Goal: Task Accomplishment & Management: Manage account settings

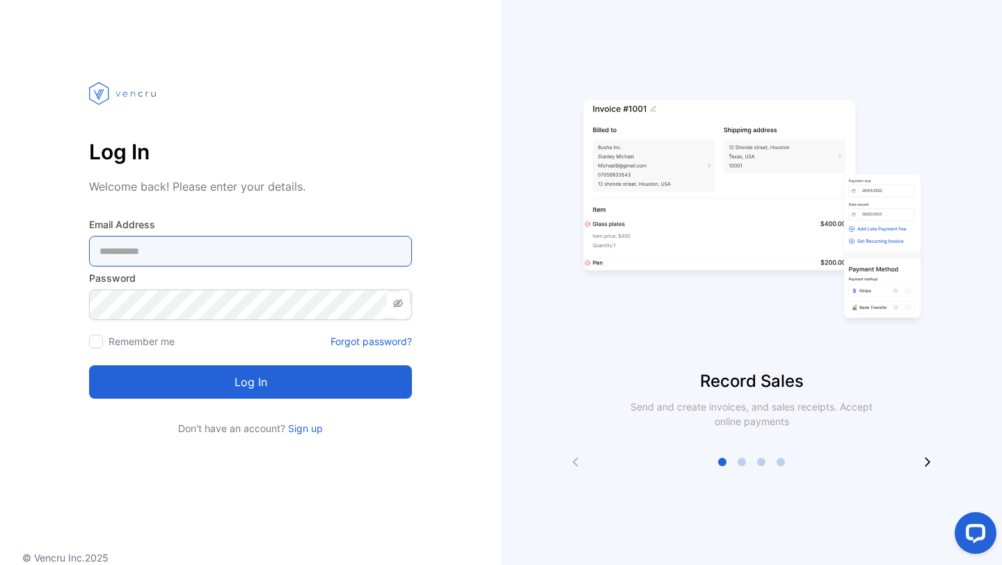
type Address-inputemail "**********"
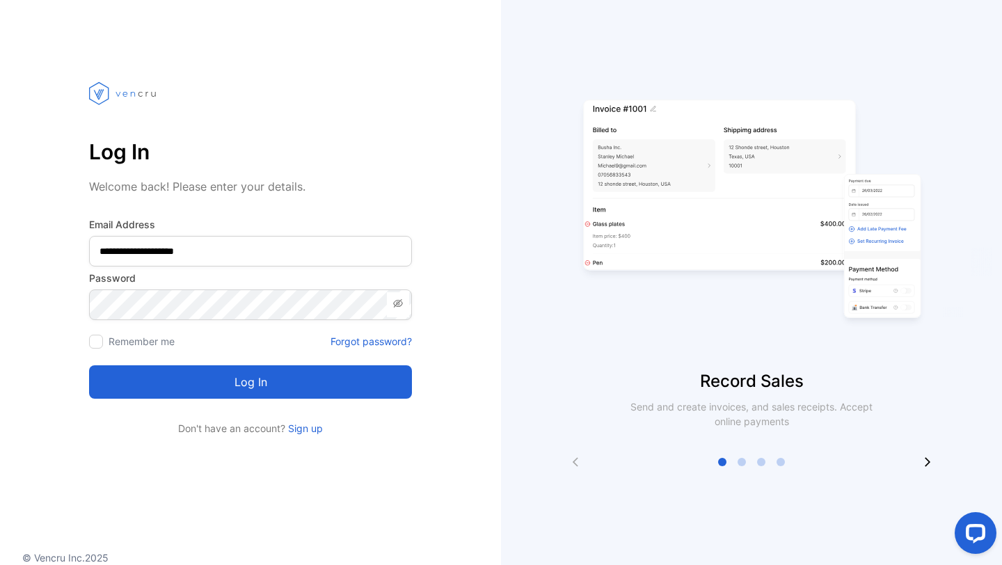
click at [270, 378] on button "Log in" at bounding box center [250, 381] width 323 height 33
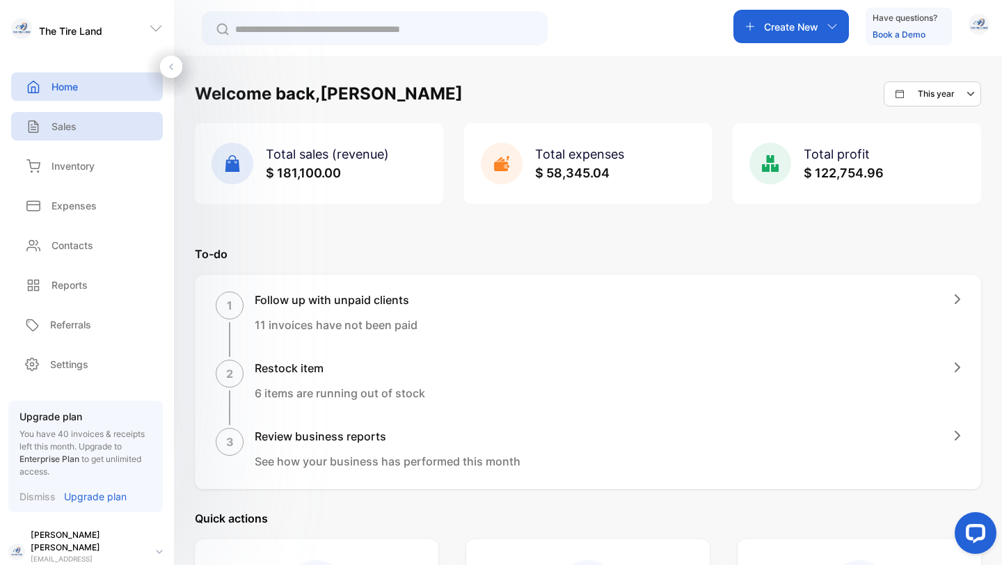
click at [71, 125] on p "Sales" at bounding box center [63, 126] width 25 height 15
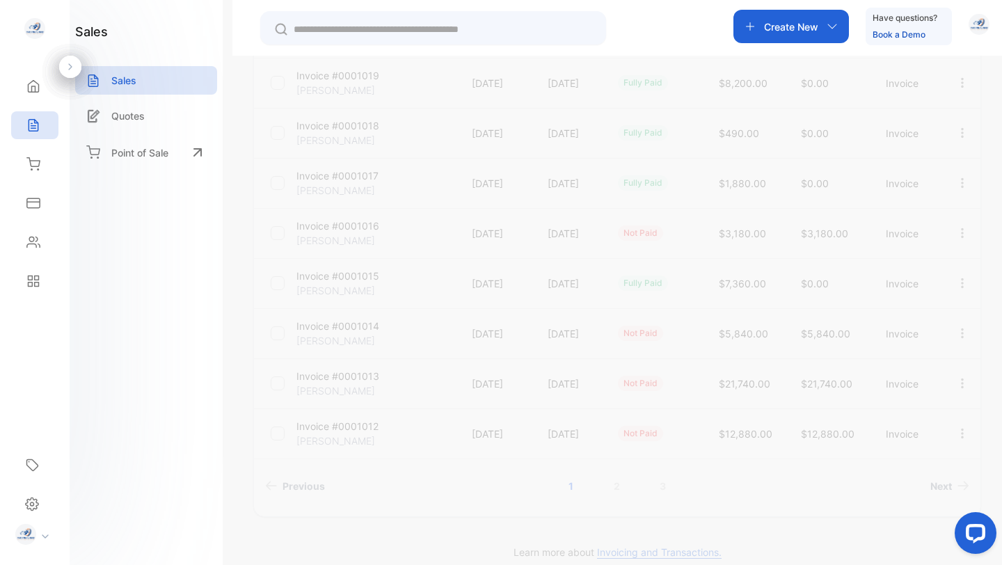
scroll to position [346, 0]
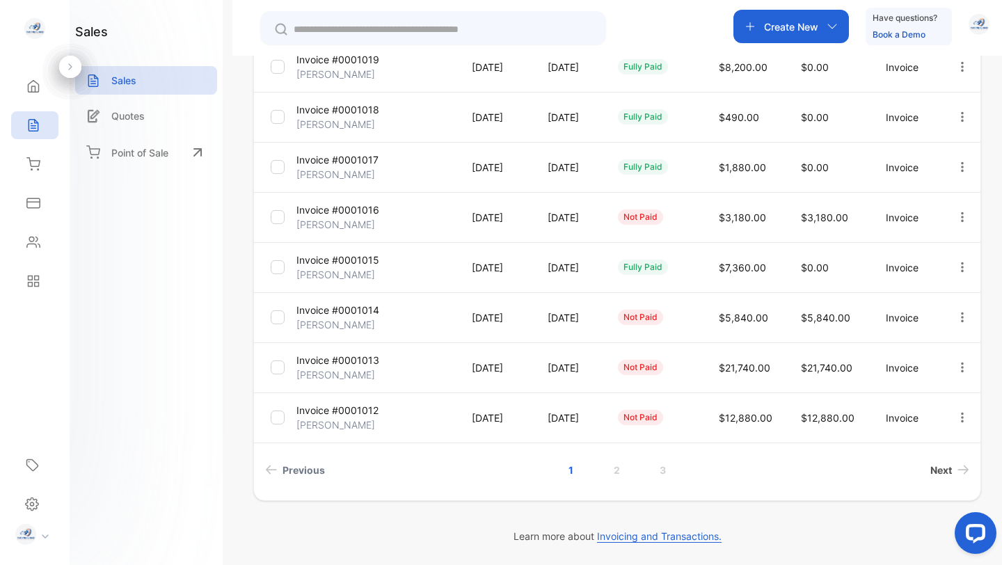
click at [957, 473] on icon "Next page" at bounding box center [963, 470] width 12 height 10
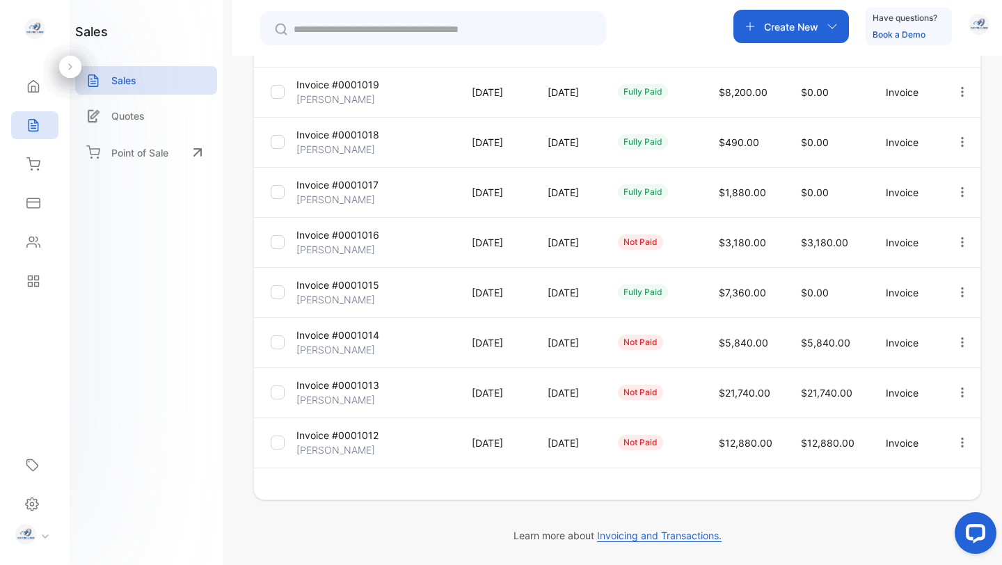
scroll to position [321, 0]
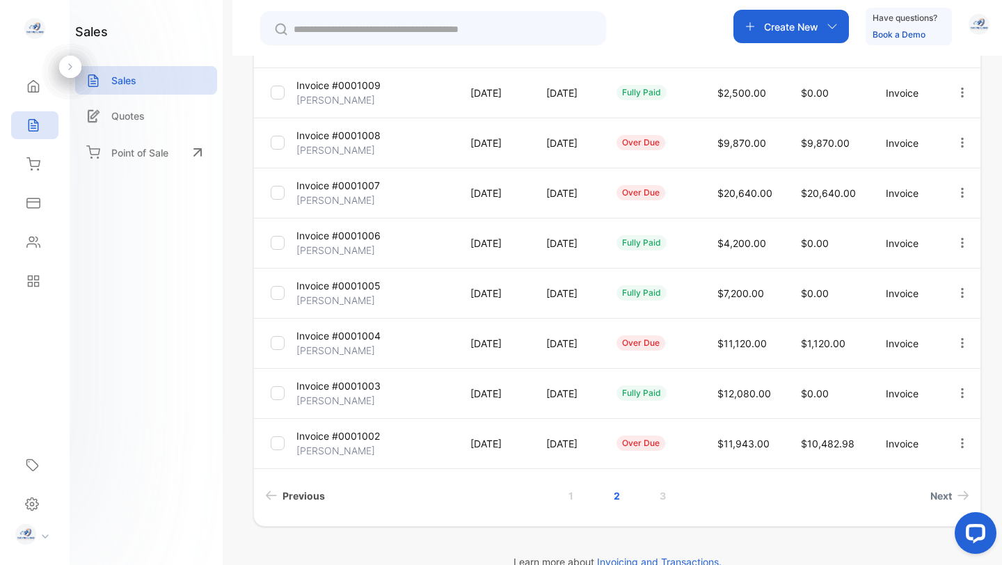
click at [303, 493] on span "Previous" at bounding box center [303, 495] width 42 height 15
click at [611, 491] on link "2" at bounding box center [617, 496] width 40 height 26
click at [657, 498] on link "3" at bounding box center [663, 496] width 40 height 26
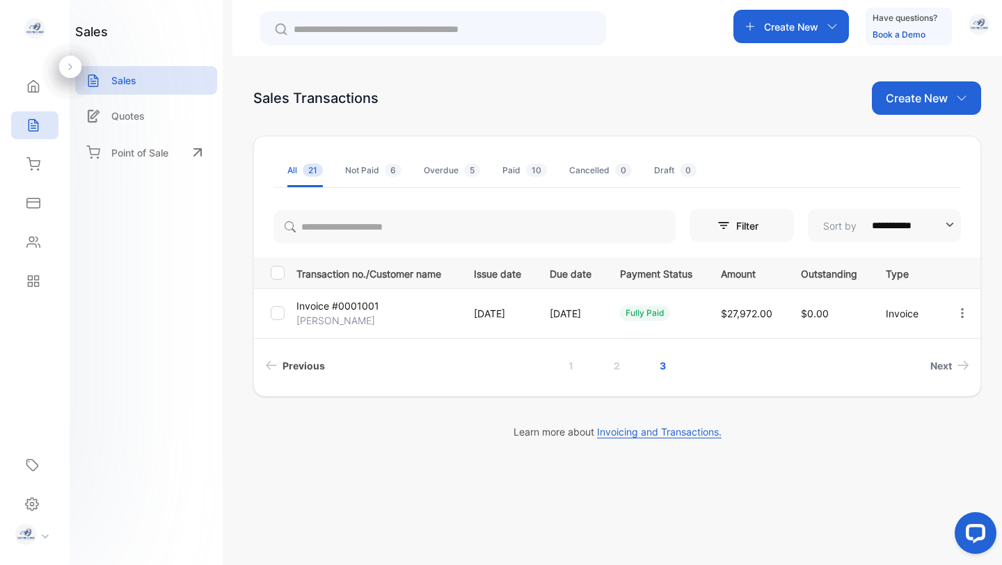
click at [312, 362] on span "Previous" at bounding box center [303, 365] width 42 height 15
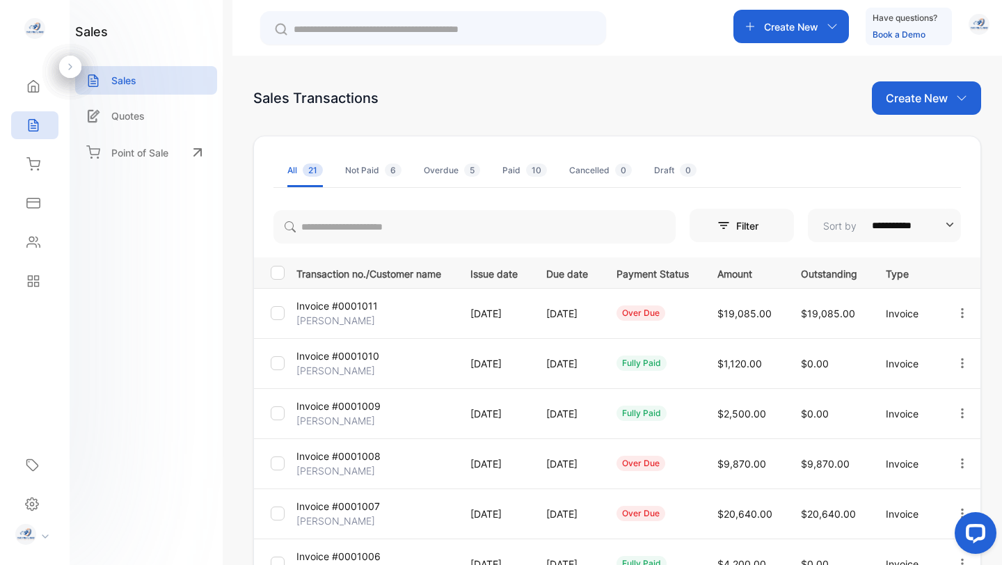
click at [331, 307] on p "Invoice #0001011" at bounding box center [336, 305] width 81 height 15
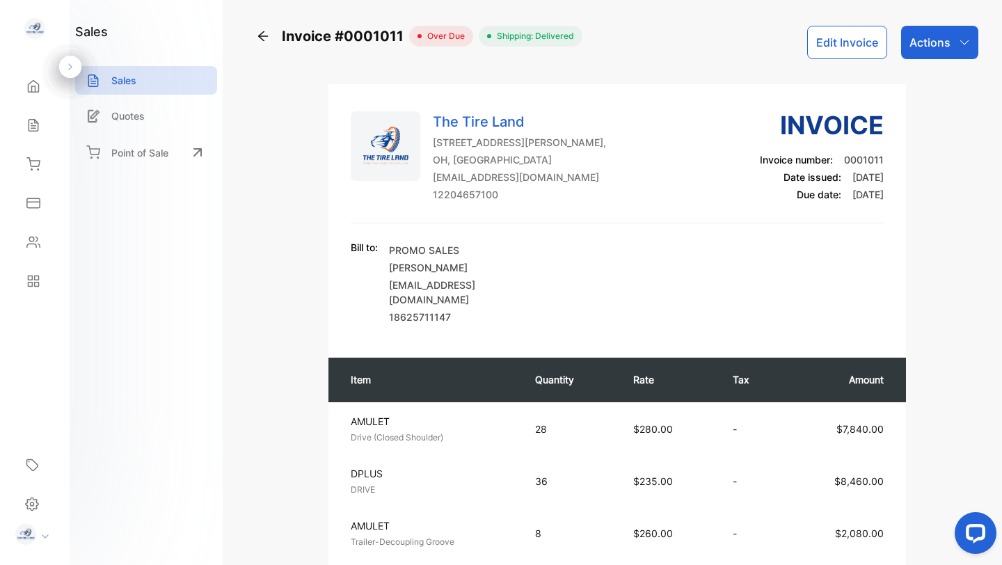
click at [847, 46] on button "Edit Invoice" at bounding box center [847, 42] width 80 height 33
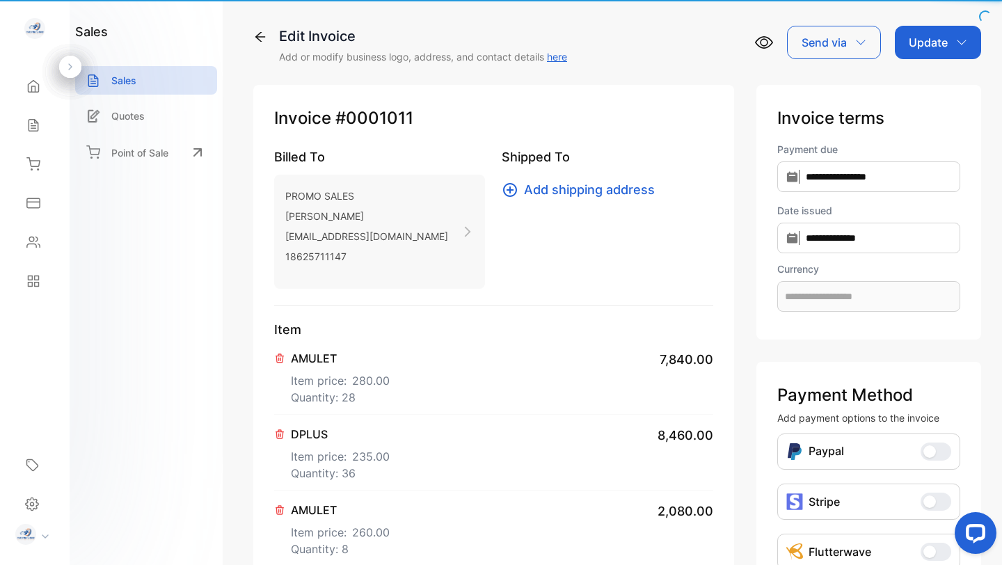
type input "**********"
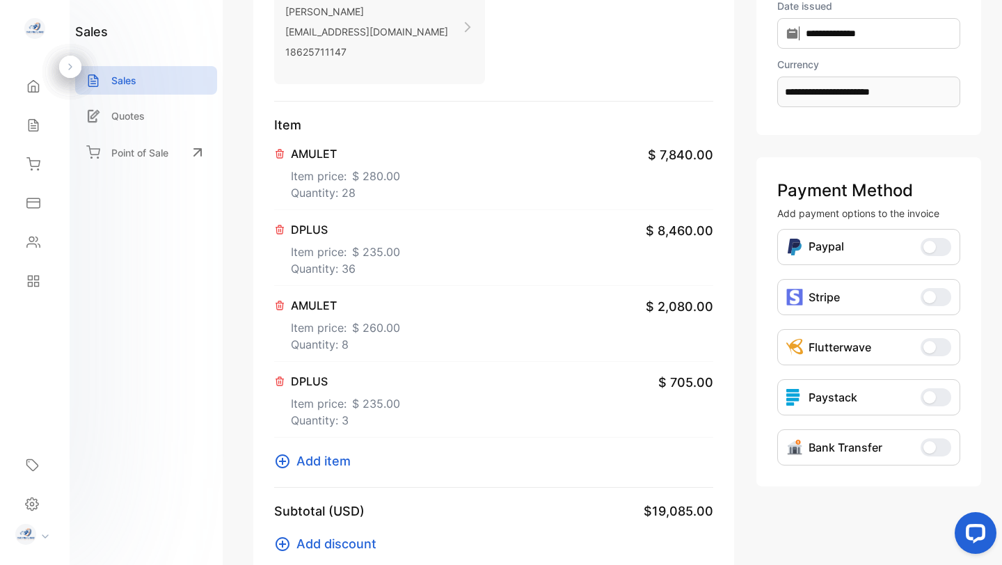
scroll to position [211, 0]
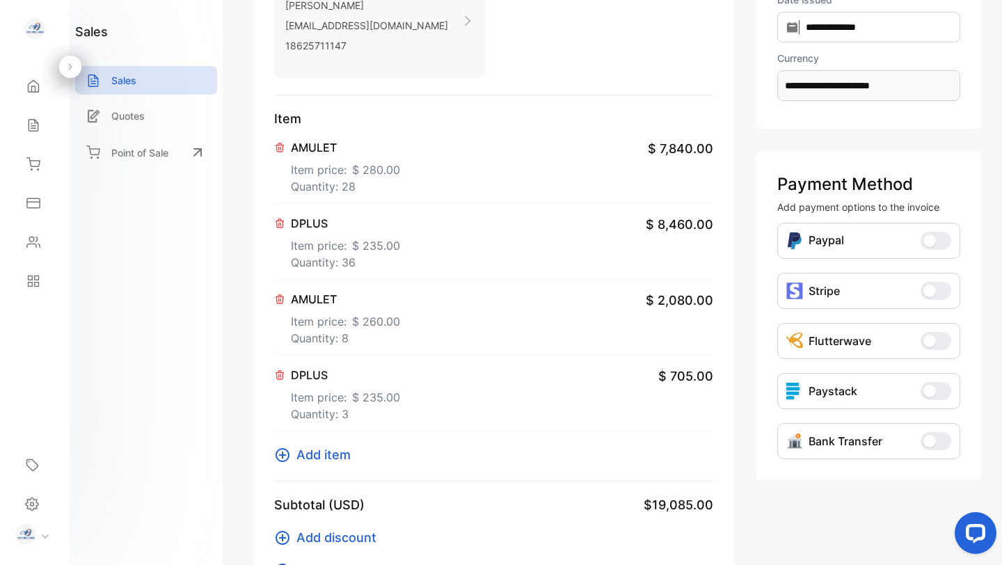
click at [307, 221] on p "DPLUS" at bounding box center [345, 223] width 109 height 17
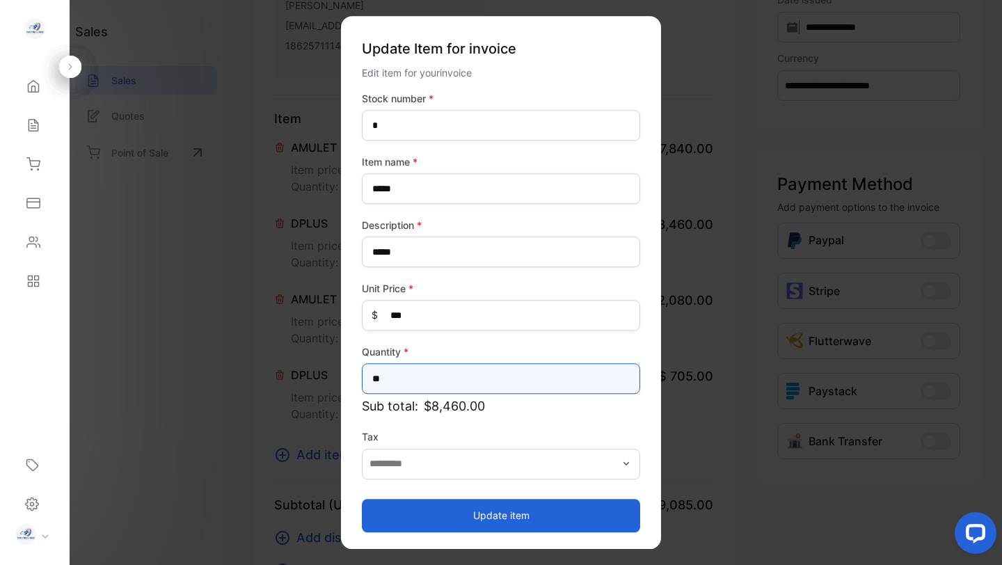
drag, startPoint x: 396, startPoint y: 377, endPoint x: 358, endPoint y: 379, distance: 38.3
click at [358, 379] on div "Update Item for invoice Edit item for your invoice Stock number * * Item name *…" at bounding box center [501, 282] width 320 height 533
type input "*"
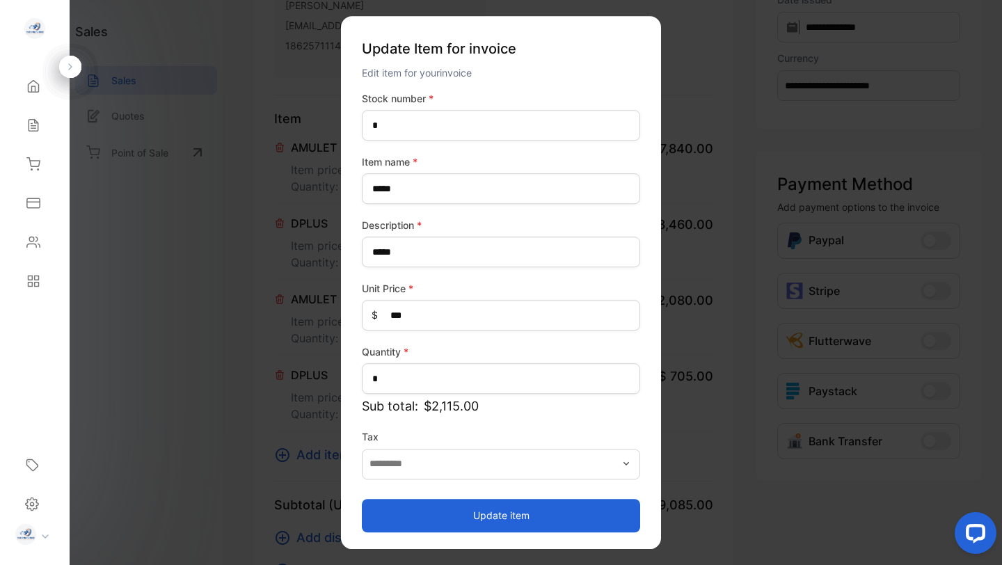
click at [448, 513] on button "Update item" at bounding box center [501, 515] width 278 height 33
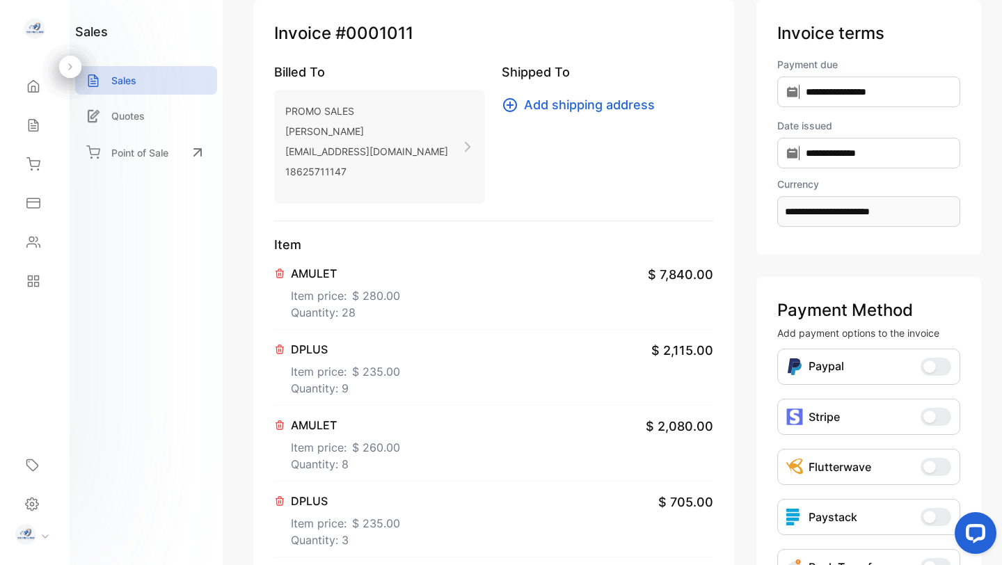
scroll to position [0, 0]
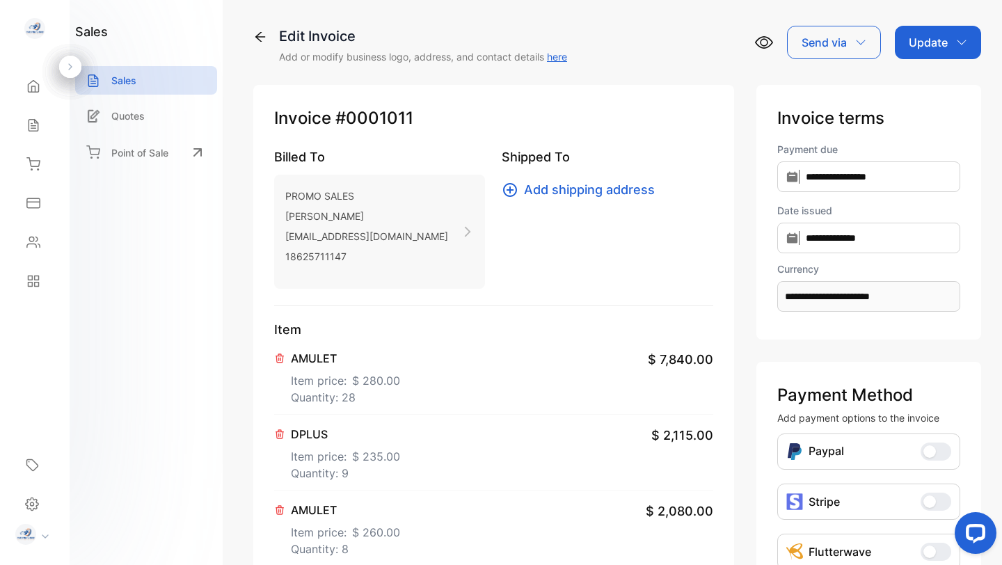
click at [959, 45] on icon "button" at bounding box center [961, 42] width 11 height 11
click at [934, 88] on div "Invoice" at bounding box center [940, 88] width 80 height 28
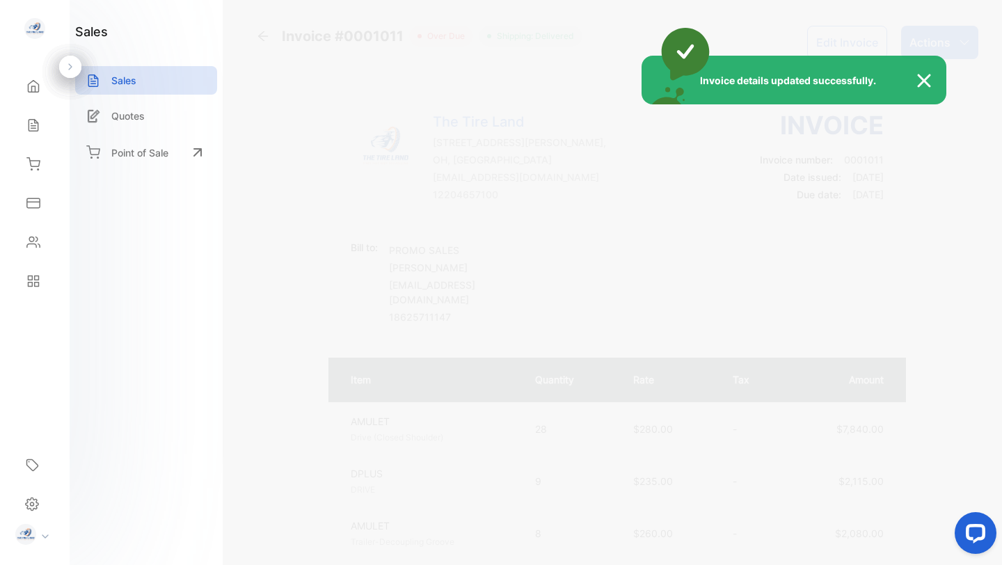
click at [33, 161] on div "Invoice details updated successfully." at bounding box center [501, 282] width 1002 height 565
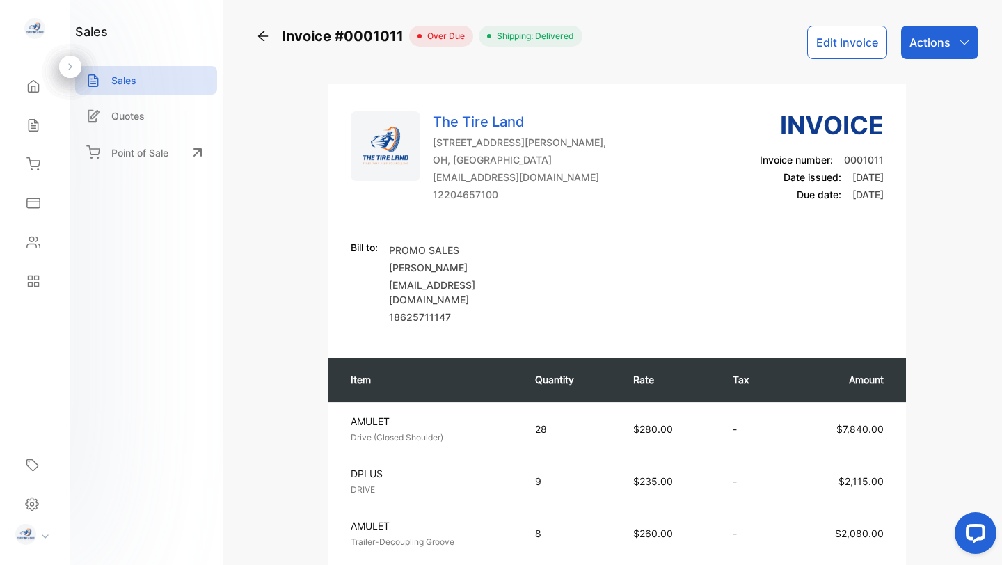
click at [33, 161] on icon at bounding box center [33, 164] width 14 height 14
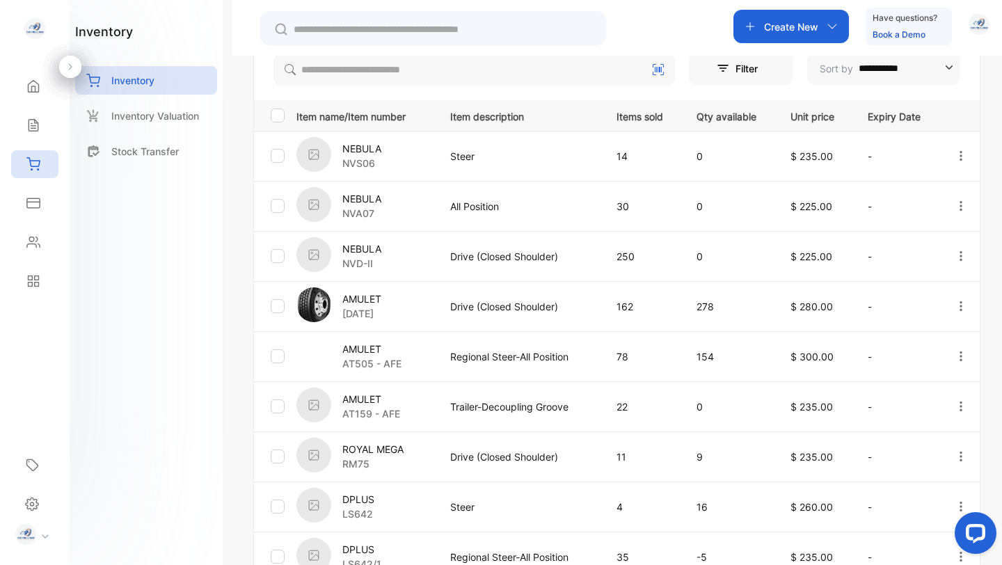
scroll to position [264, 0]
drag, startPoint x: 714, startPoint y: 357, endPoint x: 692, endPoint y: 346, distance: 24.9
click at [692, 345] on td "154" at bounding box center [727, 355] width 94 height 50
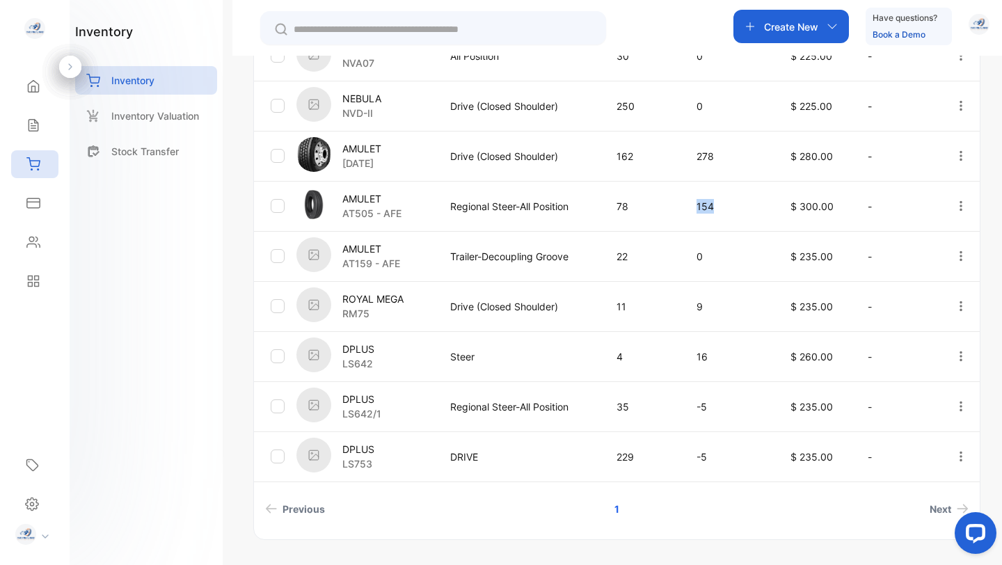
scroll to position [425, 0]
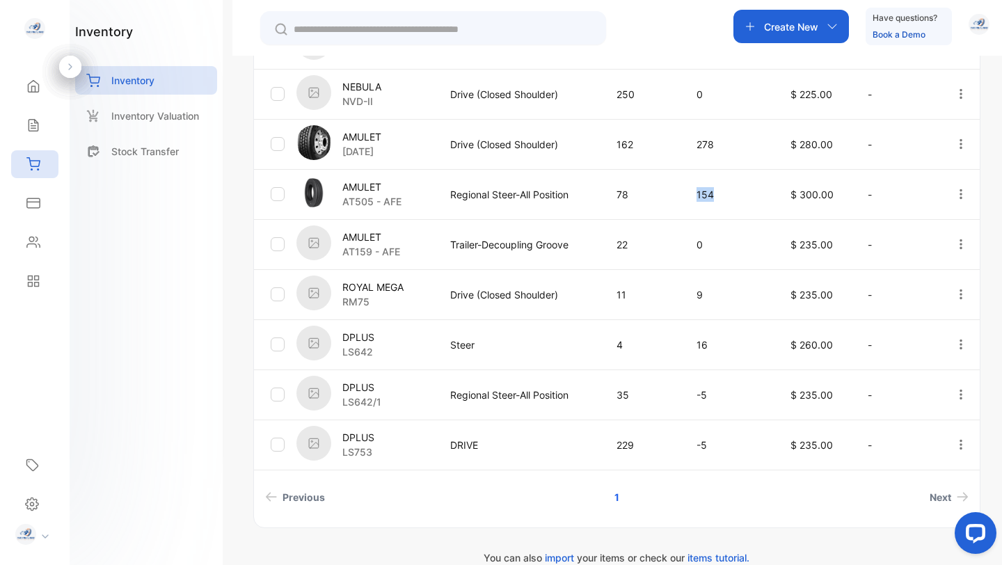
click at [958, 195] on icon "button" at bounding box center [960, 194] width 13 height 13
click at [922, 277] on span "Edit" at bounding box center [924, 273] width 21 height 17
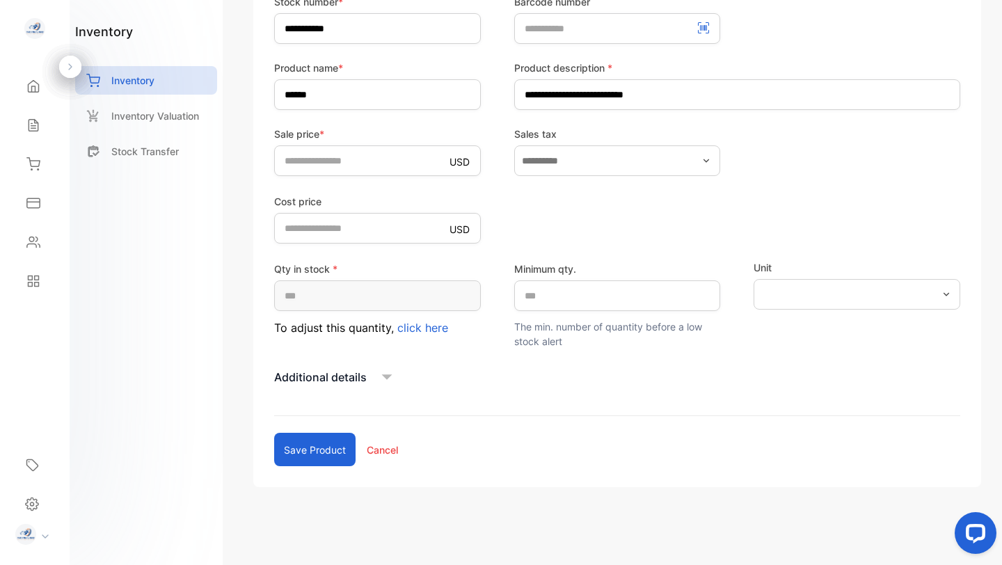
click at [427, 328] on span "click here" at bounding box center [422, 328] width 51 height 14
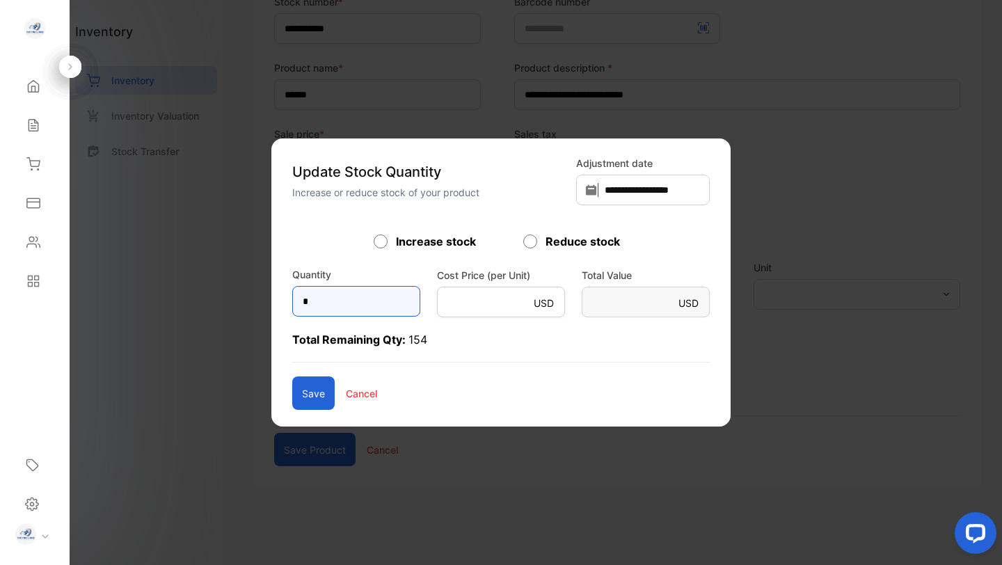
drag, startPoint x: 337, startPoint y: 303, endPoint x: 259, endPoint y: 301, distance: 78.7
click at [271, 301] on div "**********" at bounding box center [500, 282] width 459 height 288
type input "*"
type Value-inputsubject "******"
type input "**"
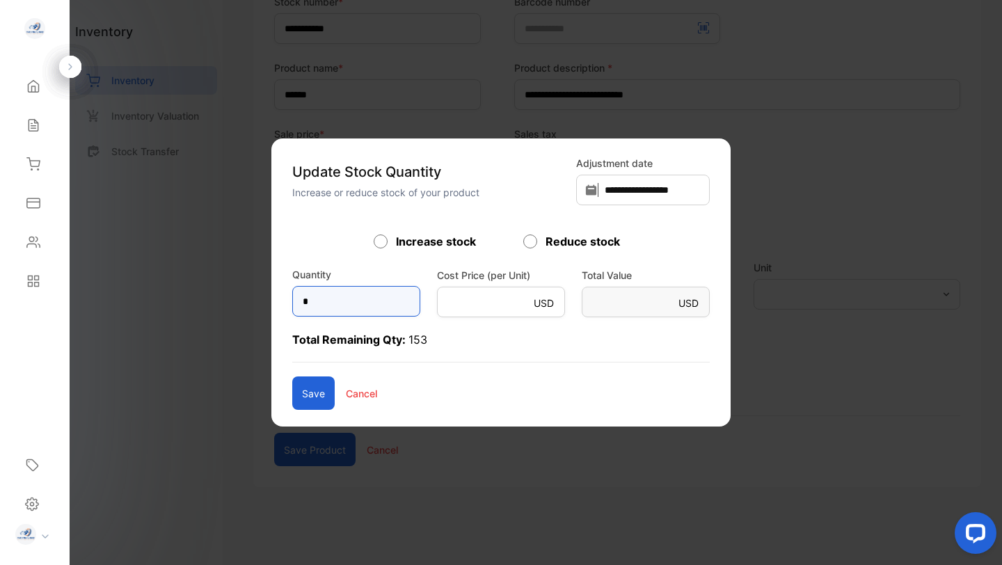
type Value-inputsubject "**********"
type input "***"
type Value-inputsubject "********"
type input "***"
click at [292, 393] on button "Save" at bounding box center [313, 392] width 42 height 33
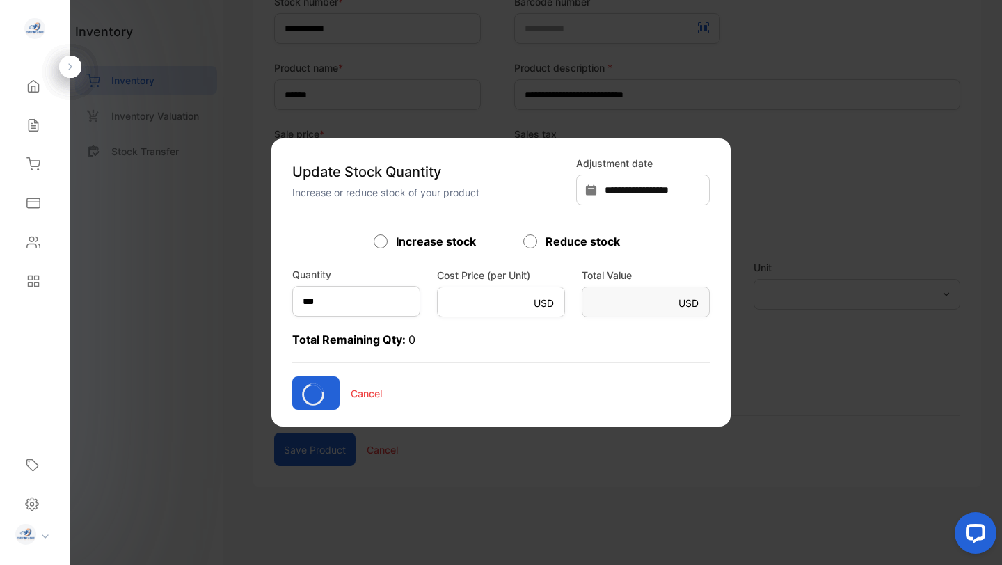
type input "*"
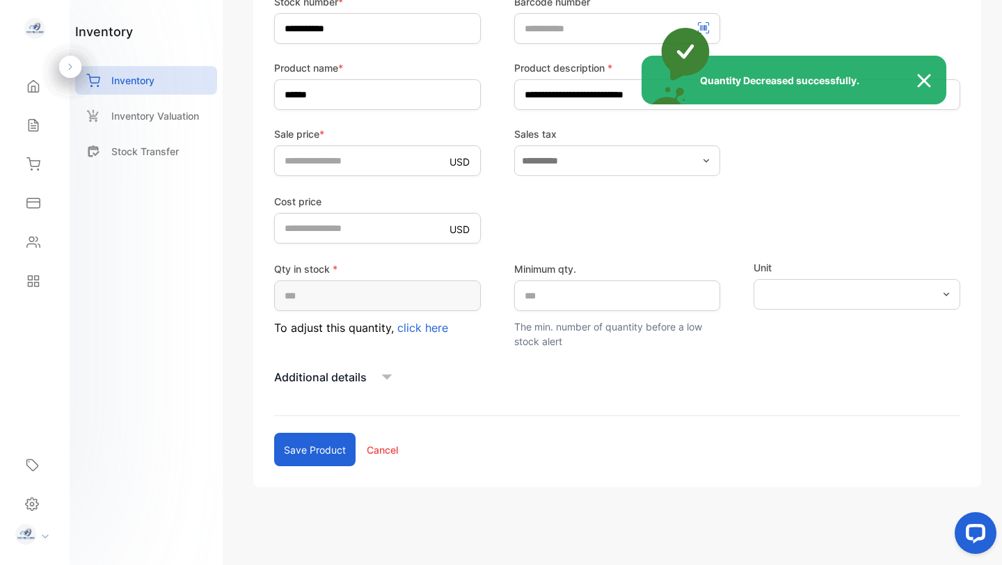
click at [314, 451] on div "Quantity Decreased successfully." at bounding box center [501, 282] width 1002 height 565
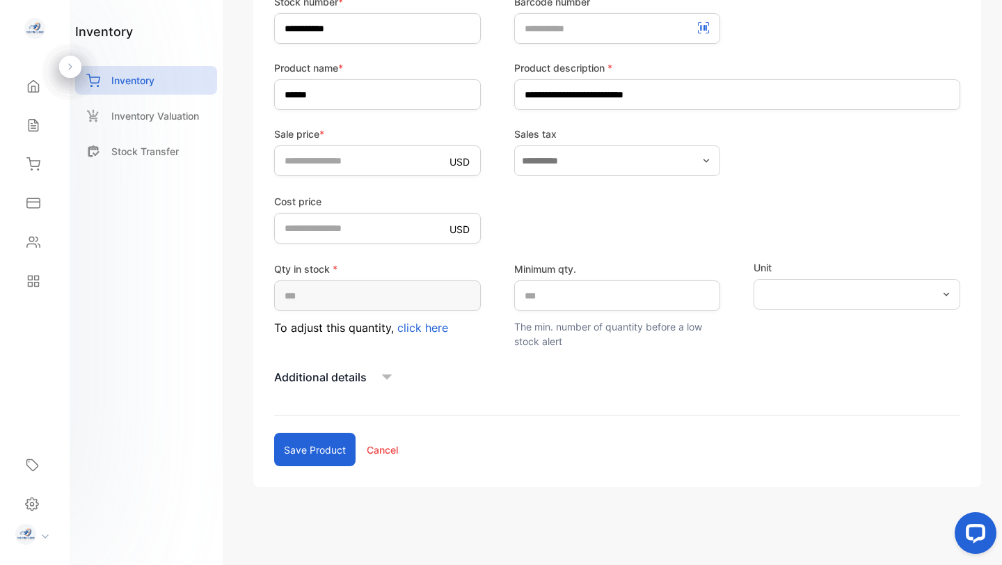
click at [310, 460] on button "Save product" at bounding box center [314, 449] width 81 height 33
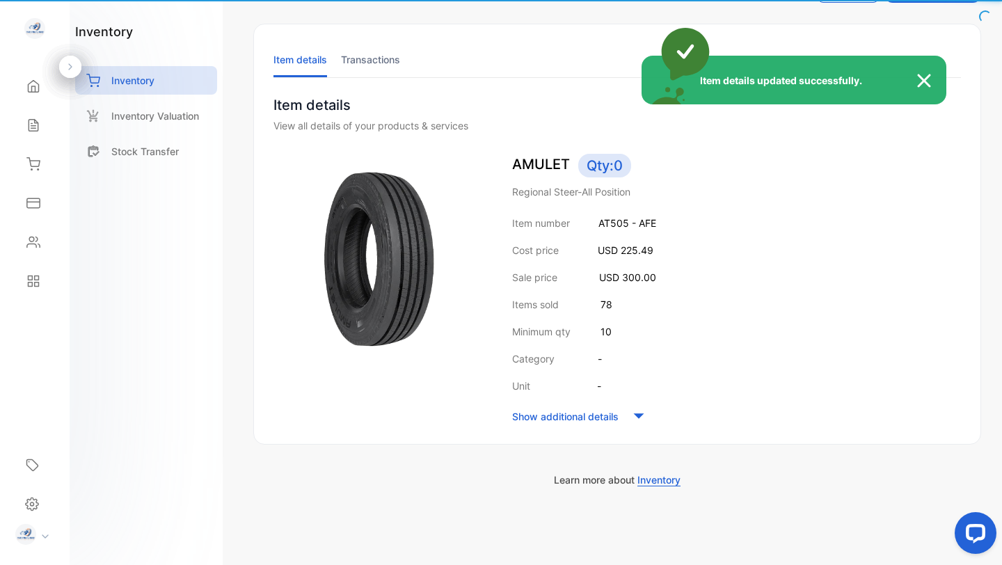
scroll to position [56, 0]
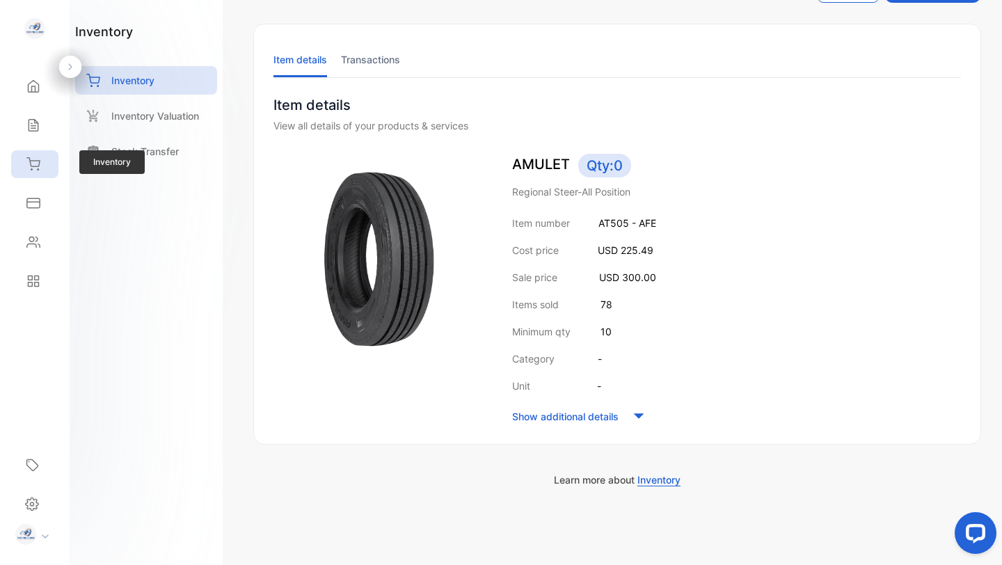
click at [42, 161] on div "Inventory" at bounding box center [34, 164] width 47 height 28
